Goal: Answer question/provide support: Share knowledge or assist other users

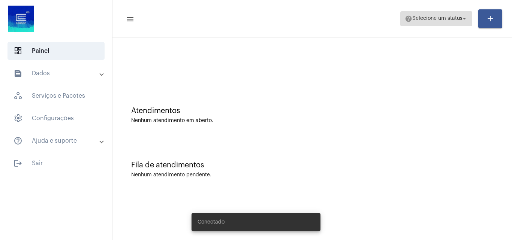
click at [426, 17] on span "Selecione um status" at bounding box center [437, 18] width 50 height 5
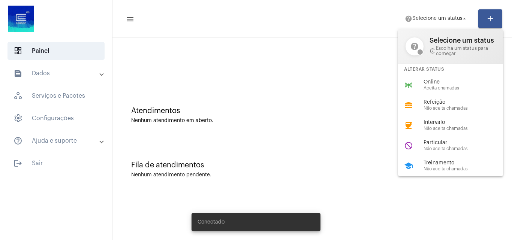
click at [318, 59] on div at bounding box center [256, 120] width 512 height 240
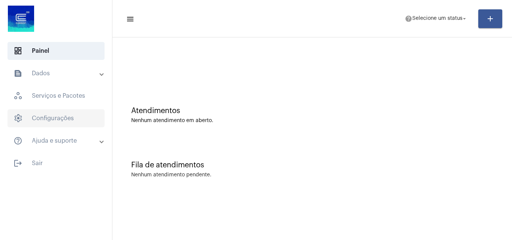
click at [69, 115] on span "settings Configurações" at bounding box center [55, 118] width 97 height 18
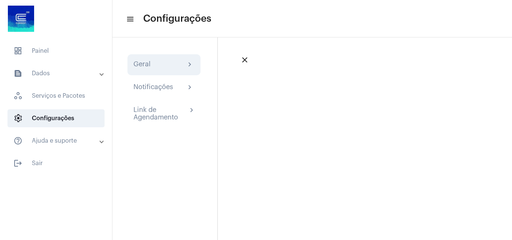
click at [165, 63] on div "Geral chevron_right" at bounding box center [163, 64] width 61 height 9
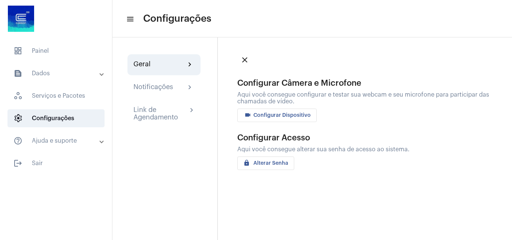
click at [287, 116] on span "videocam Configurar Dispositivo" at bounding box center [276, 115] width 67 height 5
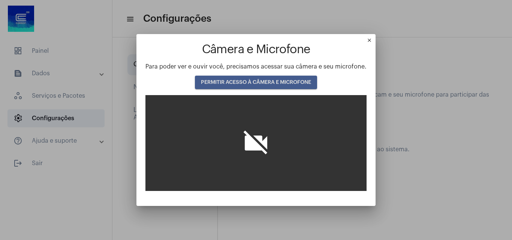
click at [249, 80] on span "PERMITIR ACESSO À CÂMERA E MICROFONE" at bounding box center [256, 82] width 110 height 5
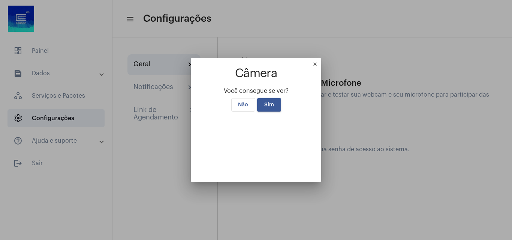
click at [276, 155] on video at bounding box center [256, 143] width 112 height 56
drag, startPoint x: 267, startPoint y: 44, endPoint x: 235, endPoint y: 46, distance: 31.6
click at [264, 102] on span "Sim" at bounding box center [269, 104] width 10 height 5
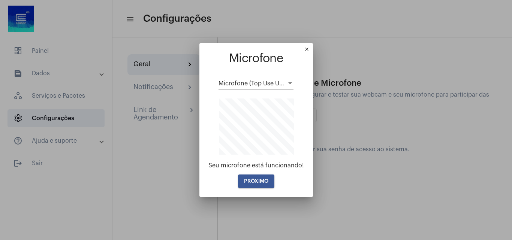
click at [263, 186] on button "PRÓXIMO" at bounding box center [256, 181] width 36 height 13
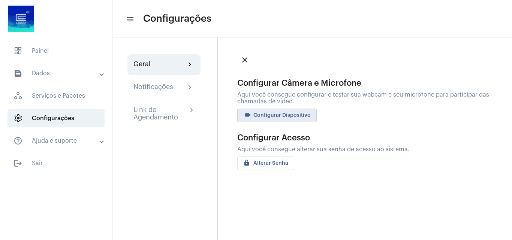
drag, startPoint x: 35, startPoint y: 45, endPoint x: 32, endPoint y: 33, distance: 12.7
click at [36, 43] on span "dashboard Painel" at bounding box center [55, 51] width 97 height 18
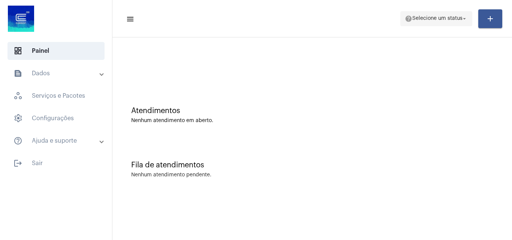
click at [438, 15] on span "help Selecione um status arrow_drop_down" at bounding box center [436, 18] width 63 height 13
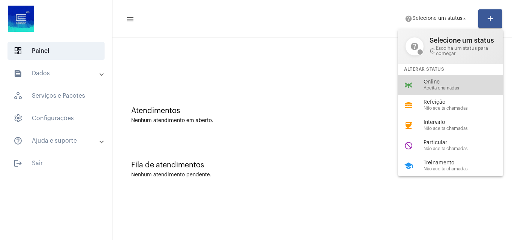
click at [436, 81] on span "Online" at bounding box center [466, 82] width 85 height 6
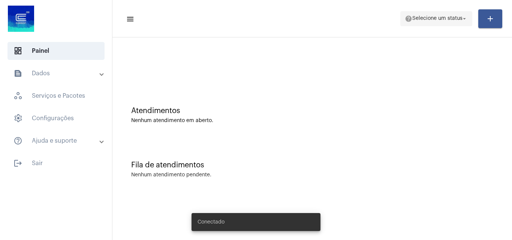
click at [447, 24] on span "help Selecione um status arrow_drop_down" at bounding box center [436, 18] width 63 height 13
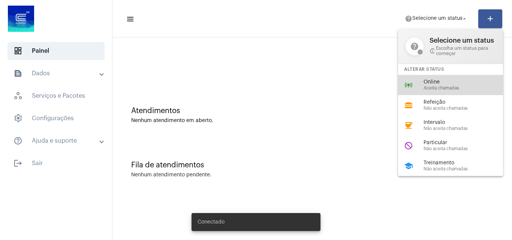
click at [439, 87] on span "Aceita chamadas" at bounding box center [466, 88] width 85 height 5
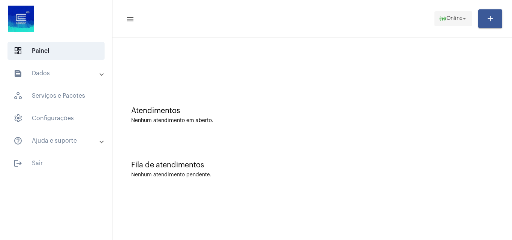
click at [452, 15] on span "online_prediction Online arrow_drop_down" at bounding box center [453, 18] width 29 height 13
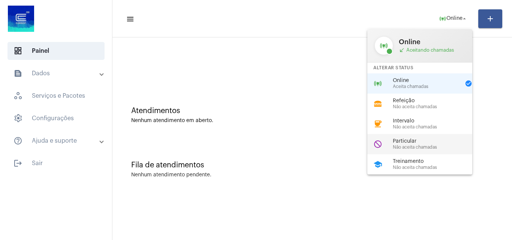
click at [408, 147] on span "Não aceita chamadas" at bounding box center [435, 147] width 85 height 5
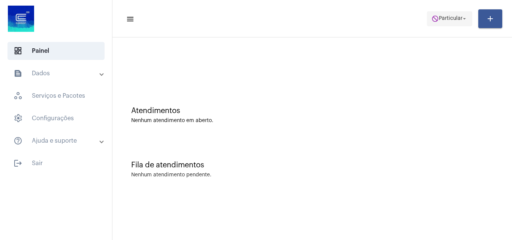
click at [448, 22] on span "do_not_disturb Particular arrow_drop_down" at bounding box center [450, 18] width 36 height 13
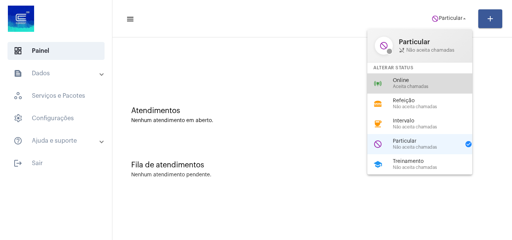
click at [440, 92] on div "online_prediction Online Aceita chamadas" at bounding box center [425, 83] width 117 height 20
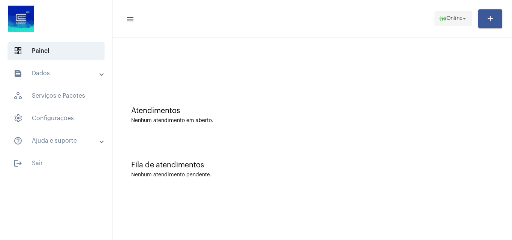
click at [432, 18] on mat-toolbar-row "menu online_prediction Online arrow_drop_down add" at bounding box center [312, 19] width 400 height 24
click at [436, 18] on button "online_prediction Online arrow_drop_down" at bounding box center [454, 18] width 38 height 15
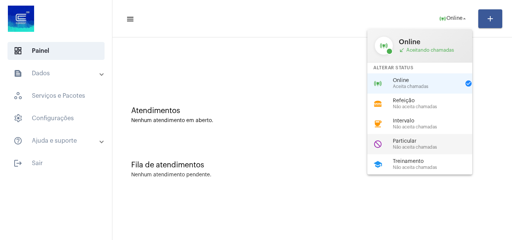
click at [418, 148] on span "Não aceita chamadas" at bounding box center [435, 147] width 85 height 5
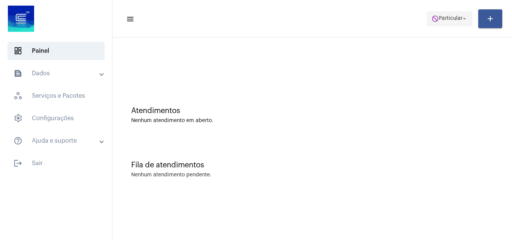
click at [439, 21] on span "do_not_disturb Particular arrow_drop_down" at bounding box center [450, 18] width 36 height 13
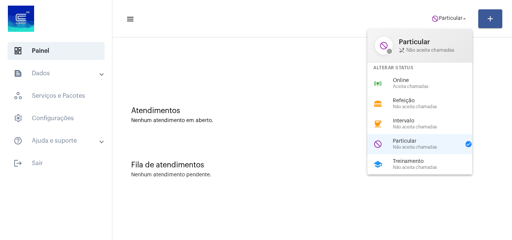
click at [393, 84] on div "online_prediction Online Aceita chamadas" at bounding box center [425, 83] width 117 height 20
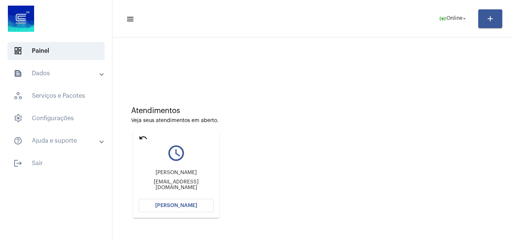
click at [192, 203] on span "[PERSON_NAME]" at bounding box center [176, 205] width 42 height 5
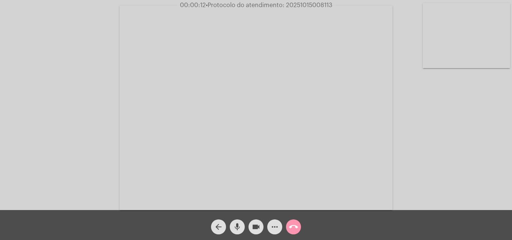
click at [450, 177] on div "Acessando Câmera e Microfone..." at bounding box center [256, 107] width 511 height 210
click at [237, 228] on mat-icon "mic" at bounding box center [237, 227] width 9 height 9
click at [258, 227] on mat-icon "videocam" at bounding box center [256, 227] width 9 height 9
click at [241, 229] on mat-icon "mic_off" at bounding box center [237, 227] width 9 height 9
click at [252, 228] on mat-icon "videocam_off" at bounding box center [256, 227] width 9 height 9
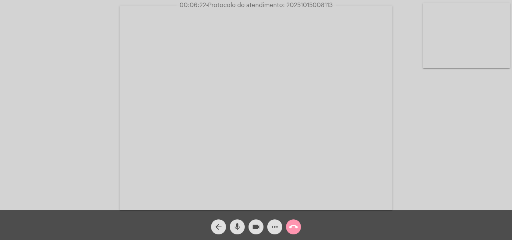
click at [298, 6] on span "• Protocolo do atendimento: 20251015008113" at bounding box center [269, 5] width 127 height 6
copy span "20251015008113"
click at [316, 114] on video at bounding box center [256, 108] width 273 height 205
click at [163, 115] on video at bounding box center [129, 106] width 245 height 183
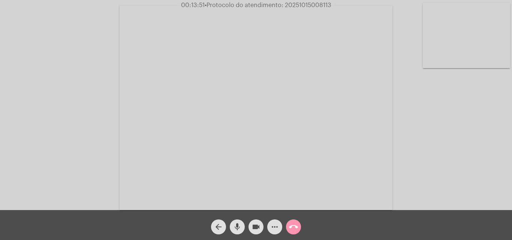
copy span "20251015008113"
click at [296, 226] on mat-icon "call_end" at bounding box center [293, 227] width 9 height 9
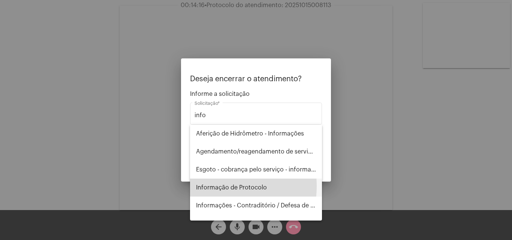
click at [213, 186] on span "Informação de Protocolo" at bounding box center [256, 188] width 120 height 18
type input "Informação de Protocolo"
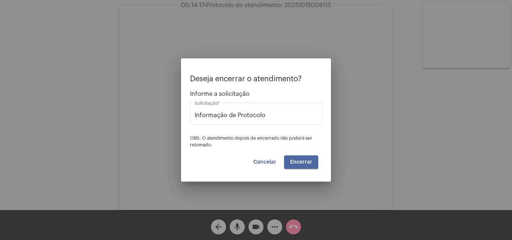
click at [294, 159] on button "Encerrar" at bounding box center [301, 162] width 34 height 13
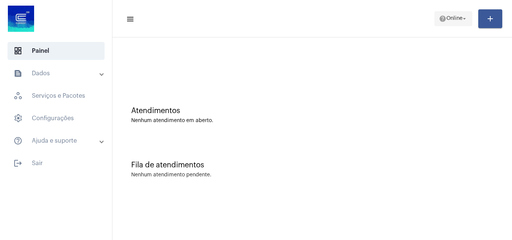
click at [435, 21] on button "help Online arrow_drop_down" at bounding box center [454, 18] width 38 height 15
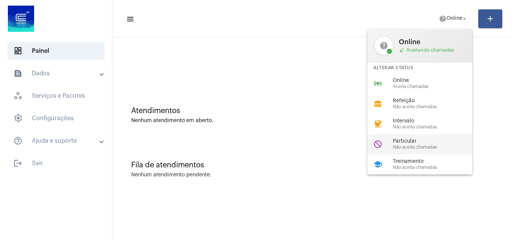
click at [411, 149] on span "Não aceita chamadas" at bounding box center [435, 147] width 85 height 5
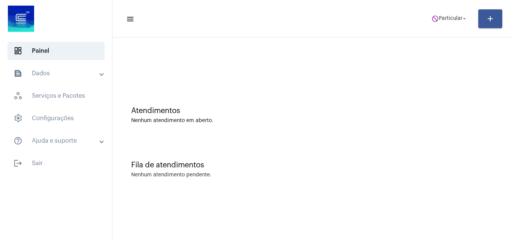
click at [53, 78] on mat-expansion-panel-header "text_snippet_outlined Dados" at bounding box center [58, 73] width 108 height 18
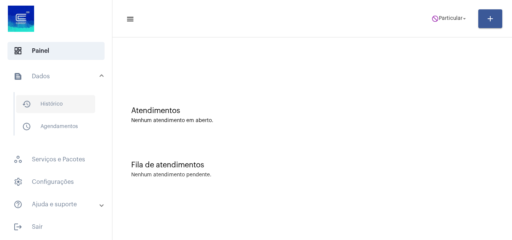
click at [71, 106] on span "history_outlined Histórico" at bounding box center [55, 104] width 79 height 18
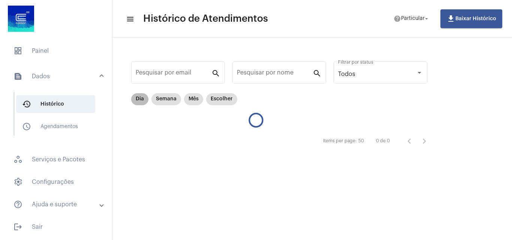
click at [136, 95] on mat-chip "Dia" at bounding box center [139, 99] width 17 height 12
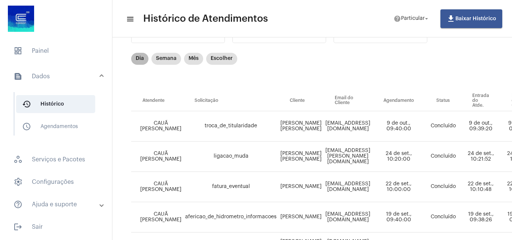
scroll to position [37, 0]
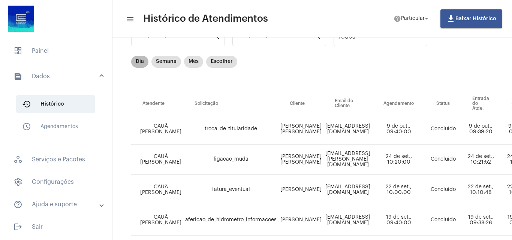
click at [141, 61] on mat-chip "Dia" at bounding box center [139, 62] width 17 height 12
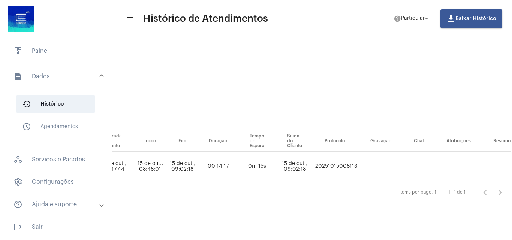
scroll to position [0, 379]
click at [347, 160] on td "20251015008113" at bounding box center [335, 167] width 46 height 30
click at [342, 166] on td "20251015008113" at bounding box center [335, 167] width 46 height 30
click at [341, 165] on td "20251015008113" at bounding box center [335, 167] width 46 height 30
copy td "20251015008113"
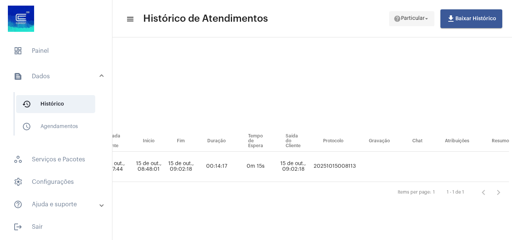
click at [421, 21] on span "Particular" at bounding box center [413, 18] width 24 height 5
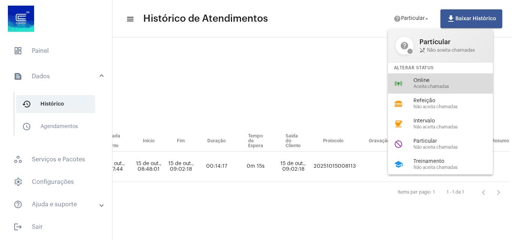
click at [420, 89] on span "Aceita chamadas" at bounding box center [456, 86] width 85 height 5
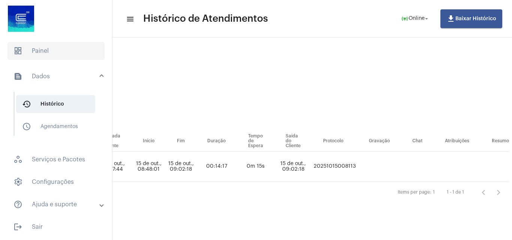
click at [47, 48] on span "dashboard Painel" at bounding box center [55, 51] width 97 height 18
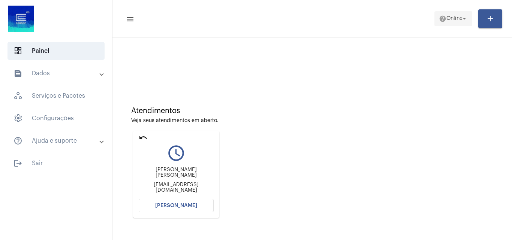
click at [458, 22] on span "help Online arrow_drop_down" at bounding box center [453, 18] width 29 height 13
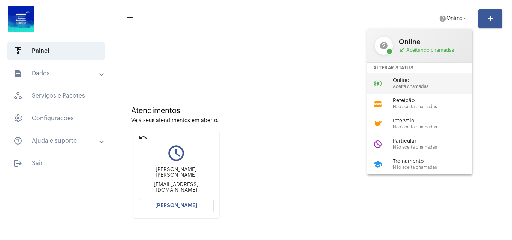
click at [421, 87] on span "Aceita chamadas" at bounding box center [435, 86] width 85 height 5
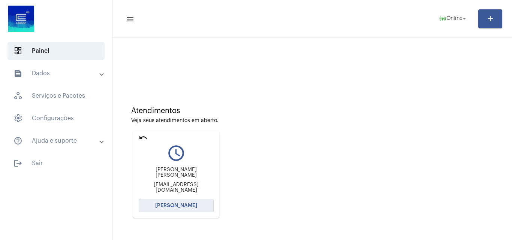
click at [165, 208] on span "[PERSON_NAME]" at bounding box center [176, 205] width 42 height 5
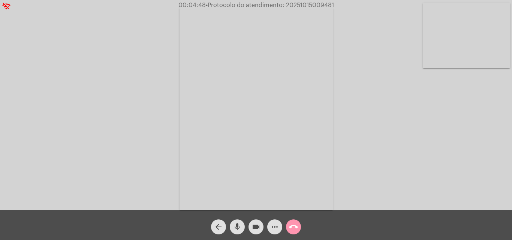
click at [457, 163] on div "Acessando Câmera e Microfone..." at bounding box center [256, 107] width 511 height 210
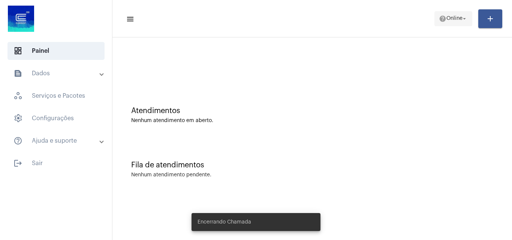
click at [460, 18] on span "Online" at bounding box center [455, 18] width 16 height 5
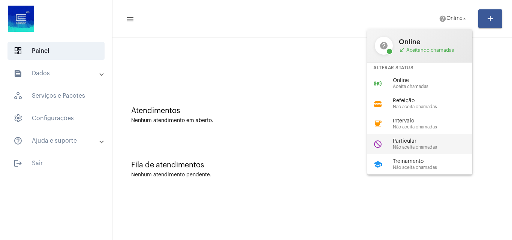
click at [419, 143] on span "Particular" at bounding box center [435, 142] width 85 height 6
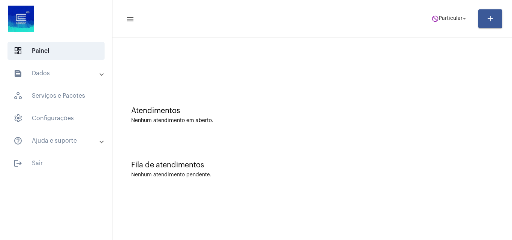
click at [50, 81] on mat-expansion-panel-header "text_snippet_outlined Dados" at bounding box center [58, 73] width 108 height 18
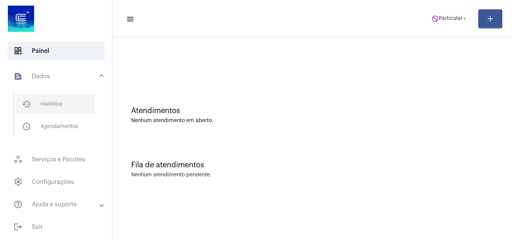
click at [61, 102] on span "history_outlined Histórico" at bounding box center [55, 104] width 79 height 18
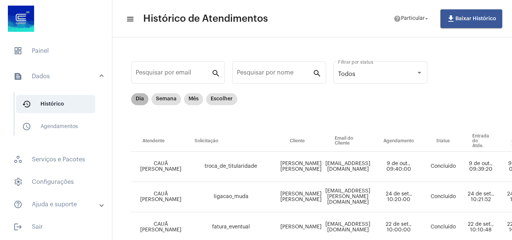
click at [137, 96] on mat-chip "Dia" at bounding box center [139, 99] width 17 height 12
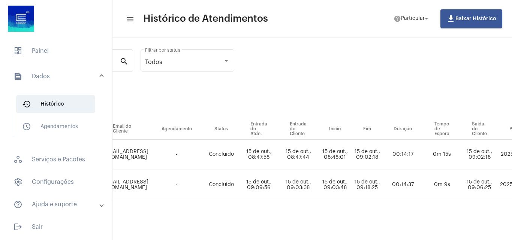
scroll to position [18, 376]
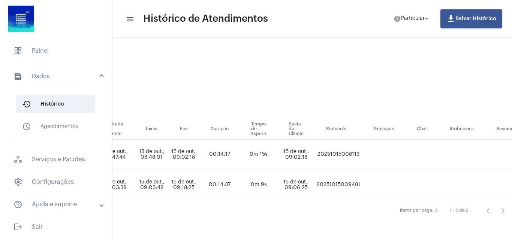
click at [348, 175] on td "20251015009481" at bounding box center [338, 185] width 47 height 30
click at [348, 178] on td "20251015009481" at bounding box center [338, 185] width 47 height 30
copy td "20251015009481"
click at [417, 18] on span "Particular" at bounding box center [413, 18] width 24 height 5
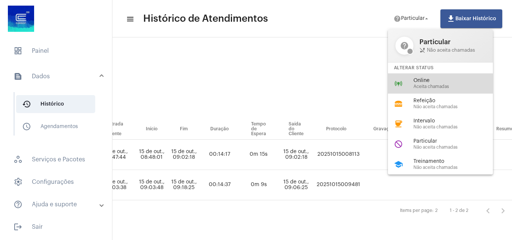
click at [402, 91] on div "online_prediction Online Aceita chamadas" at bounding box center [446, 83] width 117 height 20
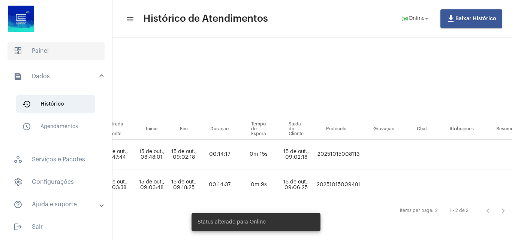
click at [42, 51] on span "dashboard Painel" at bounding box center [55, 51] width 97 height 18
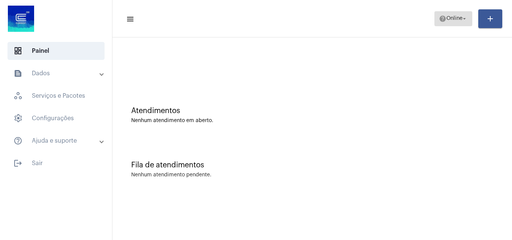
click at [439, 21] on mat-icon "help" at bounding box center [442, 18] width 7 height 7
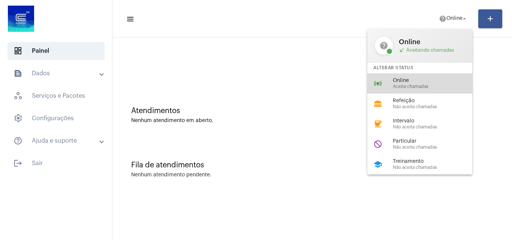
drag, startPoint x: 405, startPoint y: 76, endPoint x: 394, endPoint y: 76, distance: 11.3
click at [405, 76] on div "online_prediction Online Aceita chamadas" at bounding box center [425, 83] width 117 height 20
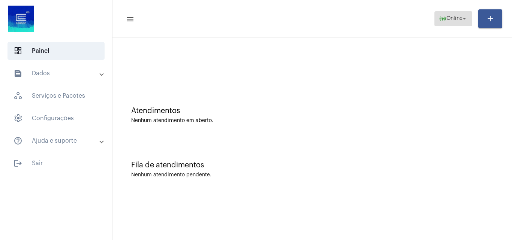
click at [447, 18] on span "Online" at bounding box center [455, 18] width 16 height 5
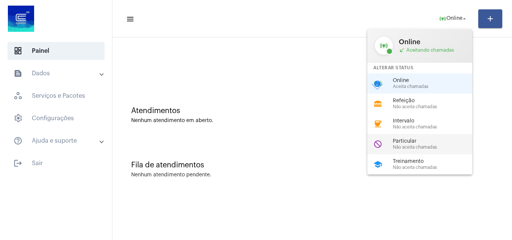
click at [400, 149] on span "Não aceita chamadas" at bounding box center [435, 147] width 85 height 5
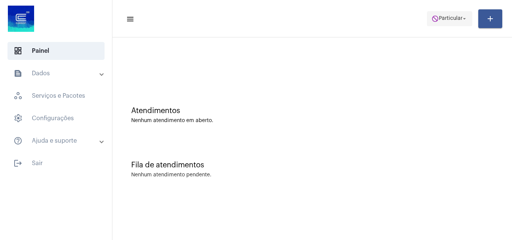
click at [442, 15] on span "do_not_disturb Particular arrow_drop_down" at bounding box center [450, 18] width 36 height 13
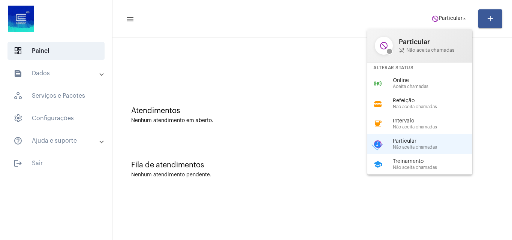
click at [422, 81] on span "Online" at bounding box center [435, 81] width 85 height 6
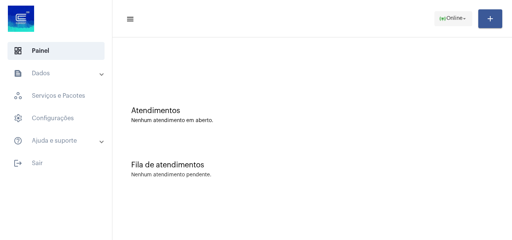
click at [447, 16] on span "Online" at bounding box center [455, 18] width 16 height 5
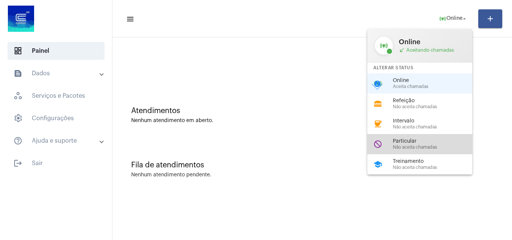
click at [424, 145] on span "Não aceita chamadas" at bounding box center [435, 147] width 85 height 5
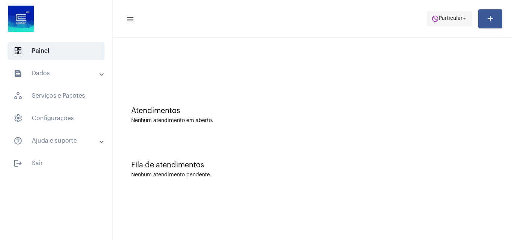
drag, startPoint x: 456, startPoint y: 20, endPoint x: 456, endPoint y: 25, distance: 4.5
click at [456, 21] on span "Particular" at bounding box center [451, 18] width 24 height 5
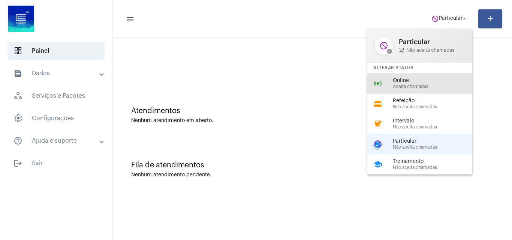
drag, startPoint x: 444, startPoint y: 87, endPoint x: 439, endPoint y: 85, distance: 5.6
click at [442, 86] on span "Aceita chamadas" at bounding box center [435, 86] width 85 height 5
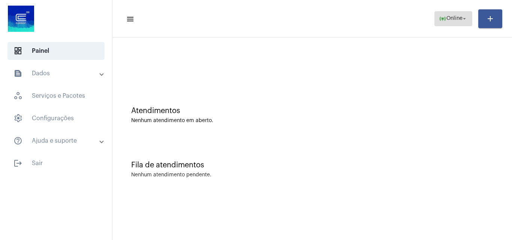
click at [451, 17] on span "Online" at bounding box center [455, 18] width 16 height 5
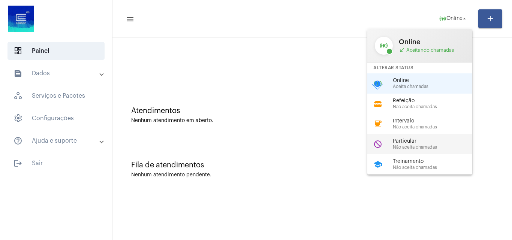
click at [445, 145] on span "Não aceita chamadas" at bounding box center [435, 147] width 85 height 5
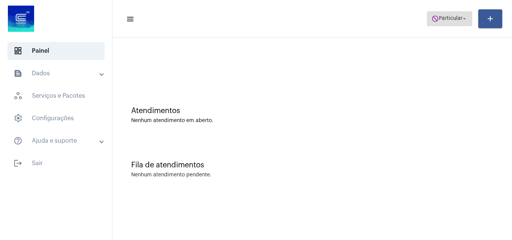
click at [453, 19] on span "Particular" at bounding box center [451, 18] width 24 height 5
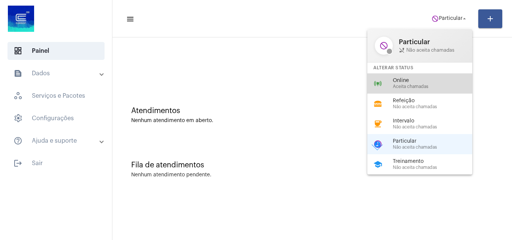
click at [397, 85] on span "Aceita chamadas" at bounding box center [435, 86] width 85 height 5
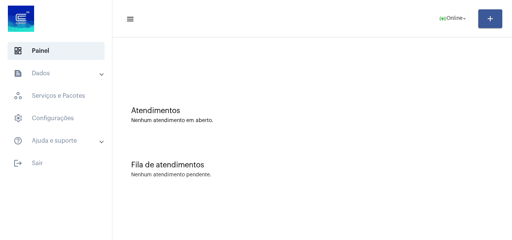
click at [366, 163] on div "Fila de atendimentos" at bounding box center [312, 165] width 362 height 8
click at [458, 19] on span "Online" at bounding box center [455, 18] width 16 height 5
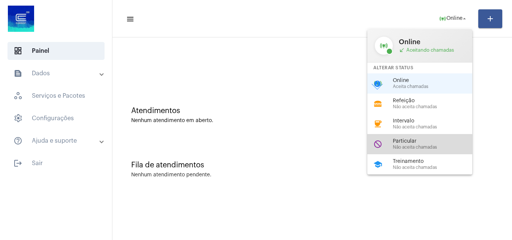
click at [417, 142] on span "Particular" at bounding box center [435, 142] width 85 height 6
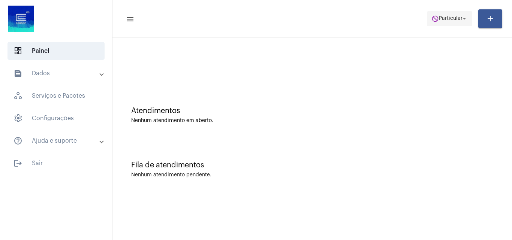
click at [439, 15] on span "do_not_disturb Particular arrow_drop_down" at bounding box center [450, 18] width 36 height 13
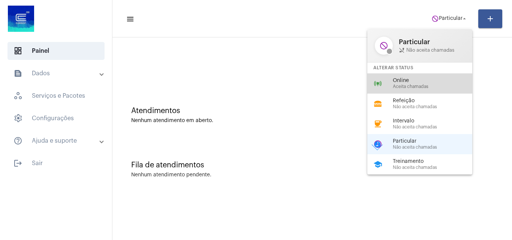
click at [402, 86] on span "Aceita chamadas" at bounding box center [435, 86] width 85 height 5
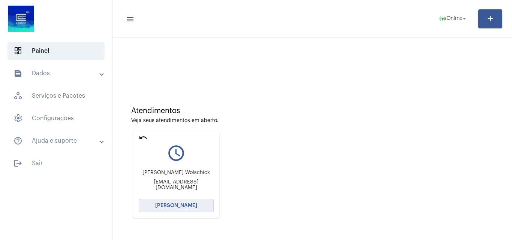
click at [158, 205] on span "[PERSON_NAME]" at bounding box center [176, 205] width 42 height 5
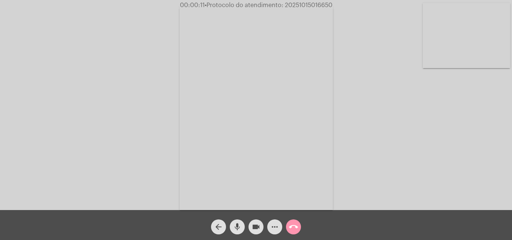
click at [442, 164] on div "Acessando Câmera e Microfone..." at bounding box center [256, 107] width 511 height 210
click at [442, 144] on div "Acessando Câmera e Microfone..." at bounding box center [256, 107] width 511 height 210
click at [276, 224] on mat-icon "more_horiz" at bounding box center [274, 227] width 9 height 9
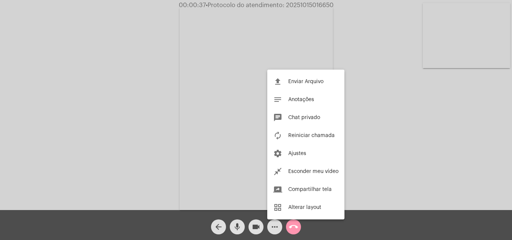
click at [186, 122] on div at bounding box center [256, 120] width 512 height 240
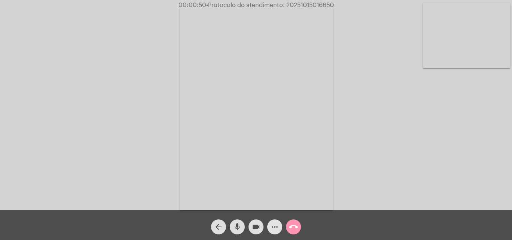
click at [276, 230] on mat-icon "more_horiz" at bounding box center [274, 227] width 9 height 9
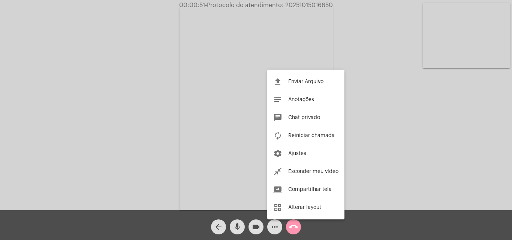
click at [151, 121] on div at bounding box center [256, 120] width 512 height 240
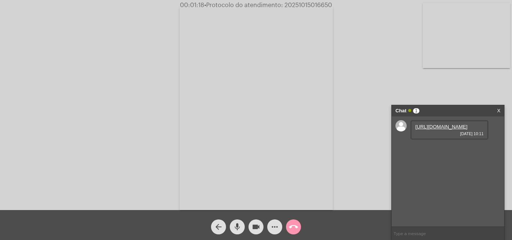
click at [453, 130] on link "https://neft-transfer-bucket.s3.amazonaws.com/temp-d692230f-ed15-ba7a-cdbe-dfa7…" at bounding box center [441, 127] width 52 height 6
click at [402, 79] on div "Acessando Câmera e Microfone..." at bounding box center [256, 107] width 511 height 210
click at [450, 151] on link "https://neft-transfer-bucket.s3.amazonaws.com/temp-c183bf78-8fef-5468-5654-7aa9…" at bounding box center [441, 148] width 52 height 6
click at [252, 195] on video at bounding box center [256, 108] width 153 height 205
click at [441, 172] on link "https://neft-transfer-bucket.s3.amazonaws.com/temp-970f6c88-b792-279a-0d1f-a2e0…" at bounding box center [441, 170] width 52 height 6
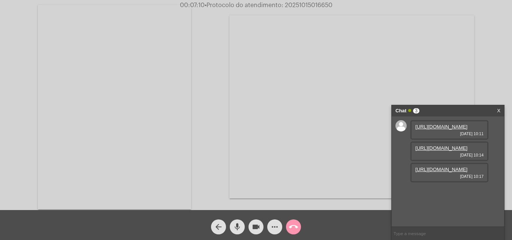
scroll to position [6, 0]
drag, startPoint x: 467, startPoint y: 73, endPoint x: 462, endPoint y: 96, distance: 23.4
click at [467, 73] on video at bounding box center [351, 106] width 245 height 183
click at [435, 172] on link "https://neft-transfer-bucket.s3.amazonaws.com/temp-970f6c88-b792-279a-0d1f-a2e0…" at bounding box center [441, 170] width 52 height 6
drag, startPoint x: 444, startPoint y: 69, endPoint x: 439, endPoint y: 92, distance: 23.1
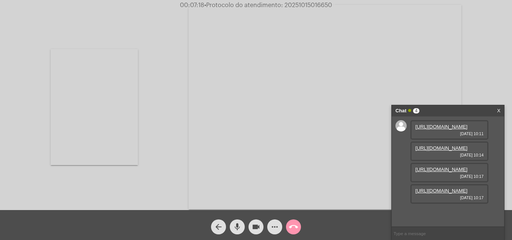
click at [444, 69] on video at bounding box center [325, 107] width 273 height 205
drag, startPoint x: 277, startPoint y: 229, endPoint x: 279, endPoint y: 226, distance: 3.9
click at [278, 227] on mat-icon "more_horiz" at bounding box center [274, 227] width 9 height 9
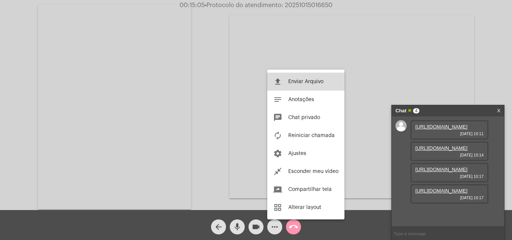
click at [288, 83] on button "file_upload Enviar Arquivo" at bounding box center [305, 82] width 77 height 18
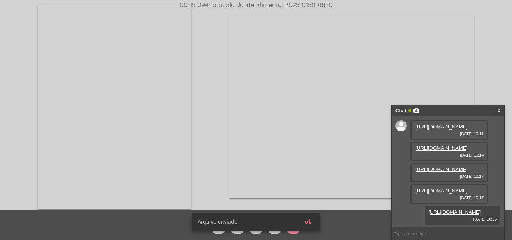
scroll to position [83, 0]
click at [313, 225] on button "ok" at bounding box center [308, 222] width 18 height 13
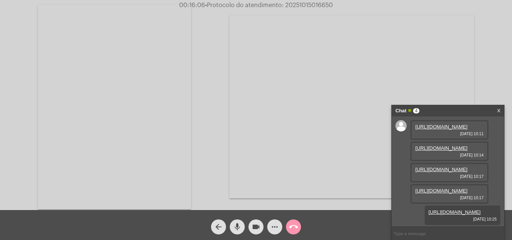
click at [301, 5] on span "• Protocolo do atendimento: 20251015016650" at bounding box center [269, 5] width 128 height 6
copy span "20251015016650"
click at [292, 226] on mat-icon "call_end" at bounding box center [293, 227] width 9 height 9
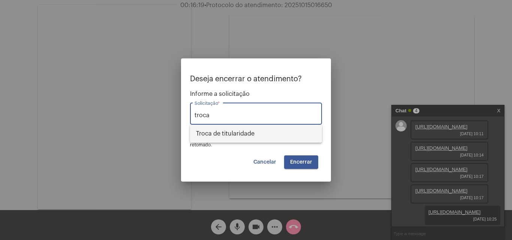
click at [255, 132] on span "Troca de titularidade" at bounding box center [256, 134] width 120 height 18
type input "Troca de titularidade"
click at [304, 162] on span "Encerrar" at bounding box center [301, 162] width 22 height 5
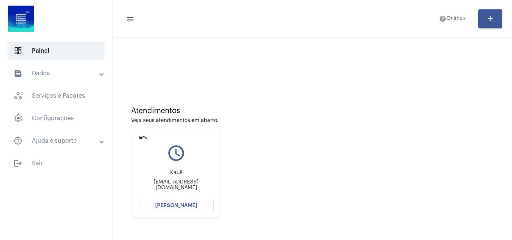
click at [174, 204] on span "[PERSON_NAME]" at bounding box center [176, 205] width 42 height 5
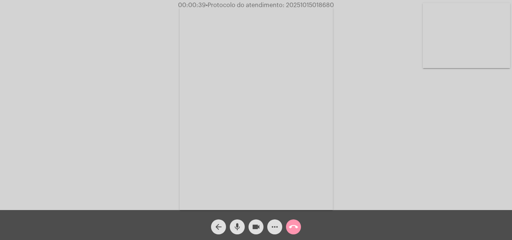
drag, startPoint x: 394, startPoint y: 117, endPoint x: 338, endPoint y: 124, distance: 57.0
click at [394, 117] on div "Acessando Câmera e Microfone..." at bounding box center [256, 107] width 511 height 210
click at [369, 99] on div "Acessando Câmera e Microfone..." at bounding box center [256, 107] width 511 height 210
click at [270, 228] on button "more_horiz" at bounding box center [274, 227] width 15 height 15
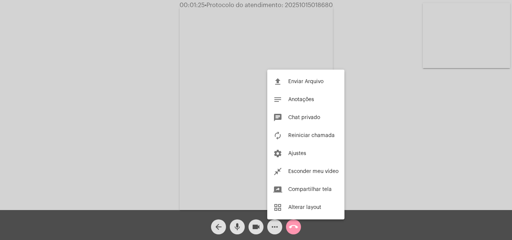
click at [205, 104] on div at bounding box center [256, 120] width 512 height 240
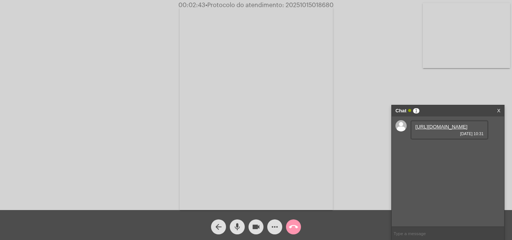
click at [435, 130] on link "https://neft-transfer-bucket.s3.amazonaws.com/temp-646e5b74-4dca-8bff-1b2b-f52b…" at bounding box center [441, 127] width 52 height 6
click at [44, 111] on div "Acessando Câmera e Microfone..." at bounding box center [256, 107] width 511 height 210
click at [431, 234] on input "text" at bounding box center [448, 233] width 112 height 13
click at [277, 225] on mat-icon "more_horiz" at bounding box center [274, 227] width 9 height 9
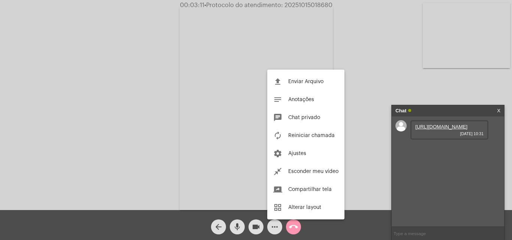
drag, startPoint x: 150, startPoint y: 114, endPoint x: 76, endPoint y: 80, distance: 81.7
click at [150, 114] on div at bounding box center [256, 120] width 512 height 240
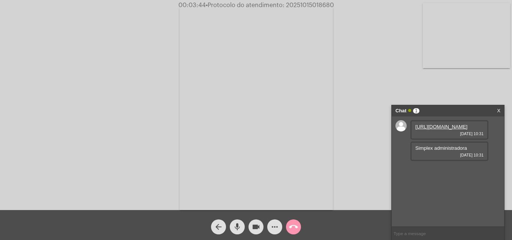
click at [425, 151] on span "Simplex administradora" at bounding box center [441, 148] width 52 height 6
click at [424, 151] on span "Simplex administradora" at bounding box center [441, 148] width 52 height 6
copy span "Simplex"
drag, startPoint x: 235, startPoint y: 224, endPoint x: 250, endPoint y: 225, distance: 15.0
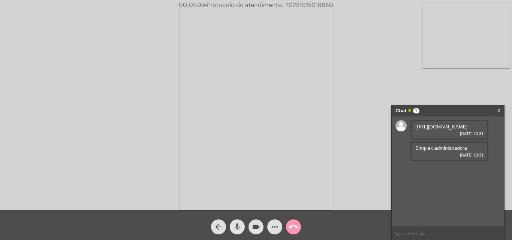
click at [237, 224] on mat-icon "mic" at bounding box center [237, 227] width 9 height 9
click at [251, 225] on button "videocam" at bounding box center [256, 227] width 15 height 15
click at [10, 87] on div "Acessando Câmera e Microfone..." at bounding box center [256, 107] width 511 height 210
click at [235, 225] on mat-icon "mic_off" at bounding box center [237, 227] width 9 height 9
click at [253, 227] on mat-icon "videocam_off" at bounding box center [256, 227] width 9 height 9
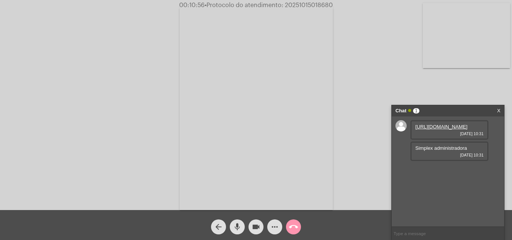
click at [300, 117] on video at bounding box center [256, 108] width 153 height 205
click at [69, 72] on video at bounding box center [114, 107] width 153 height 205
click at [273, 229] on mat-icon "more_horiz" at bounding box center [274, 227] width 9 height 9
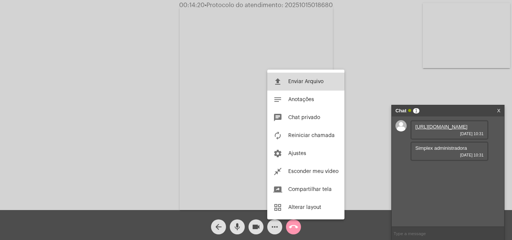
click at [304, 81] on span "Enviar Arquivo" at bounding box center [305, 81] width 35 height 5
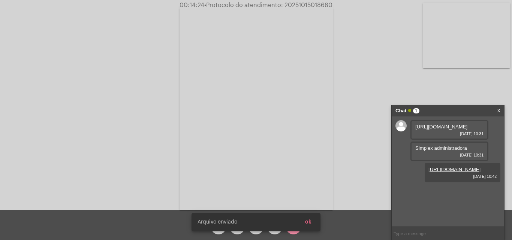
click at [313, 220] on button "ok" at bounding box center [308, 222] width 18 height 13
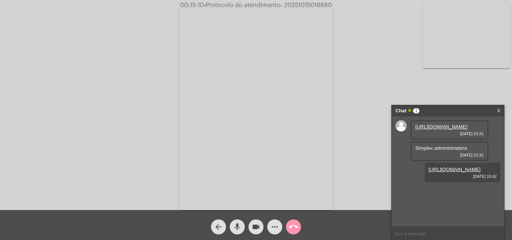
click at [367, 160] on div "Acessando Câmera e Microfone..." at bounding box center [256, 107] width 511 height 210
click at [295, 225] on mat-icon "call_end" at bounding box center [293, 227] width 9 height 9
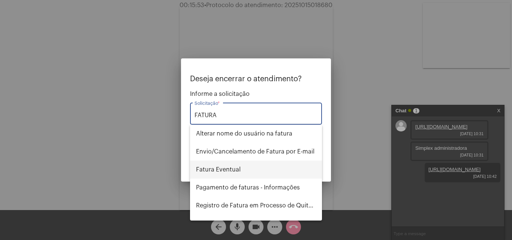
click at [250, 170] on span "Fatura Eventual" at bounding box center [256, 170] width 120 height 18
type input "Fatura Eventual"
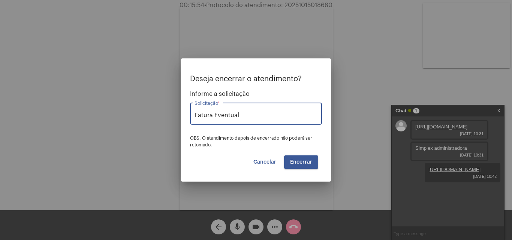
click at [295, 162] on span "Encerrar" at bounding box center [301, 162] width 22 height 5
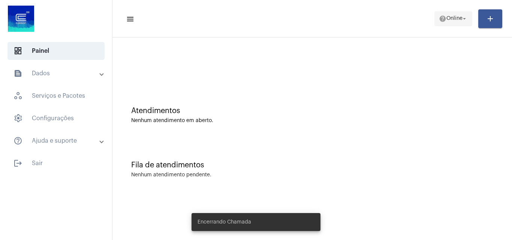
click at [456, 20] on span "Online" at bounding box center [455, 18] width 16 height 5
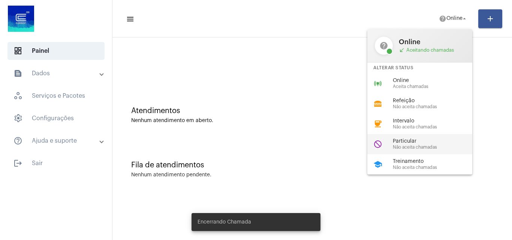
click at [431, 142] on span "Particular" at bounding box center [435, 142] width 85 height 6
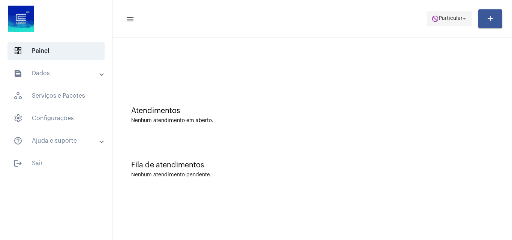
click at [432, 23] on span "do_not_disturb Particular arrow_drop_down" at bounding box center [450, 18] width 36 height 13
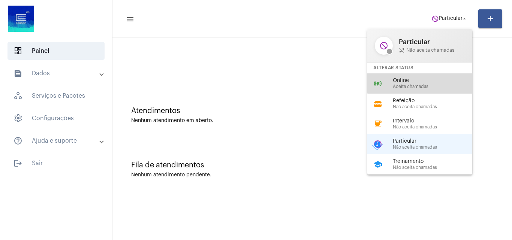
click at [437, 82] on span "Online" at bounding box center [435, 81] width 85 height 6
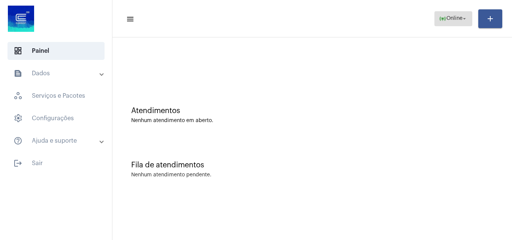
click at [441, 18] on mat-icon "online_prediction" at bounding box center [442, 18] width 7 height 7
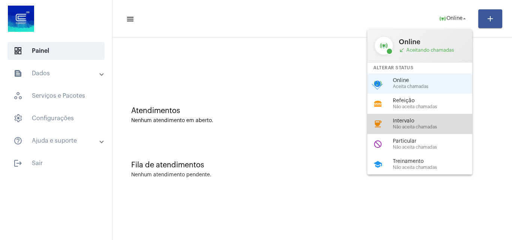
click at [403, 126] on span "Não aceita chamadas" at bounding box center [435, 127] width 85 height 5
